Goal: Navigation & Orientation: Go to known website

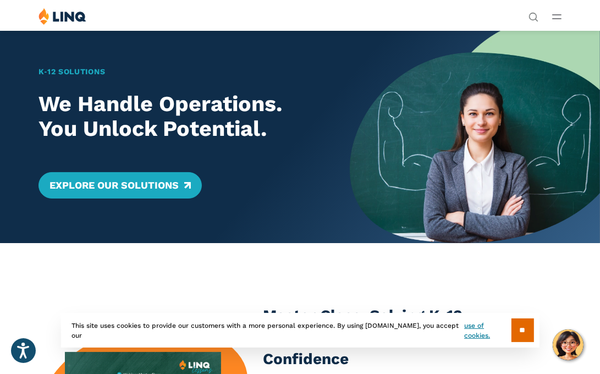
click at [553, 20] on button "Open Main Menu" at bounding box center [556, 16] width 9 height 12
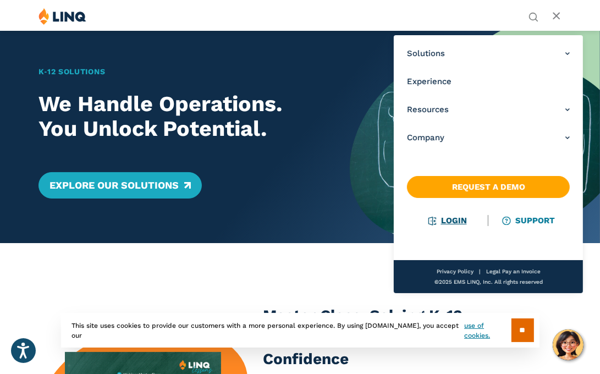
click at [451, 222] on link "Login" at bounding box center [448, 221] width 38 height 10
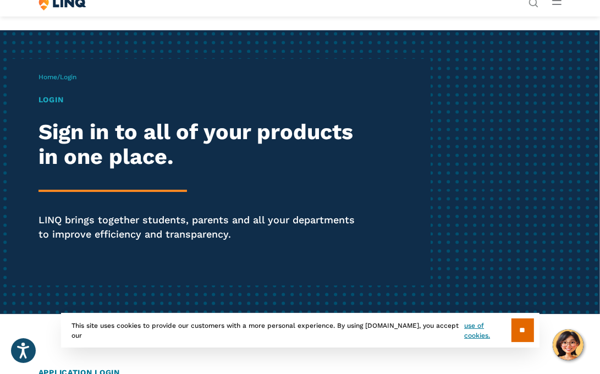
scroll to position [106, 0]
